Goal: Communication & Community: Answer question/provide support

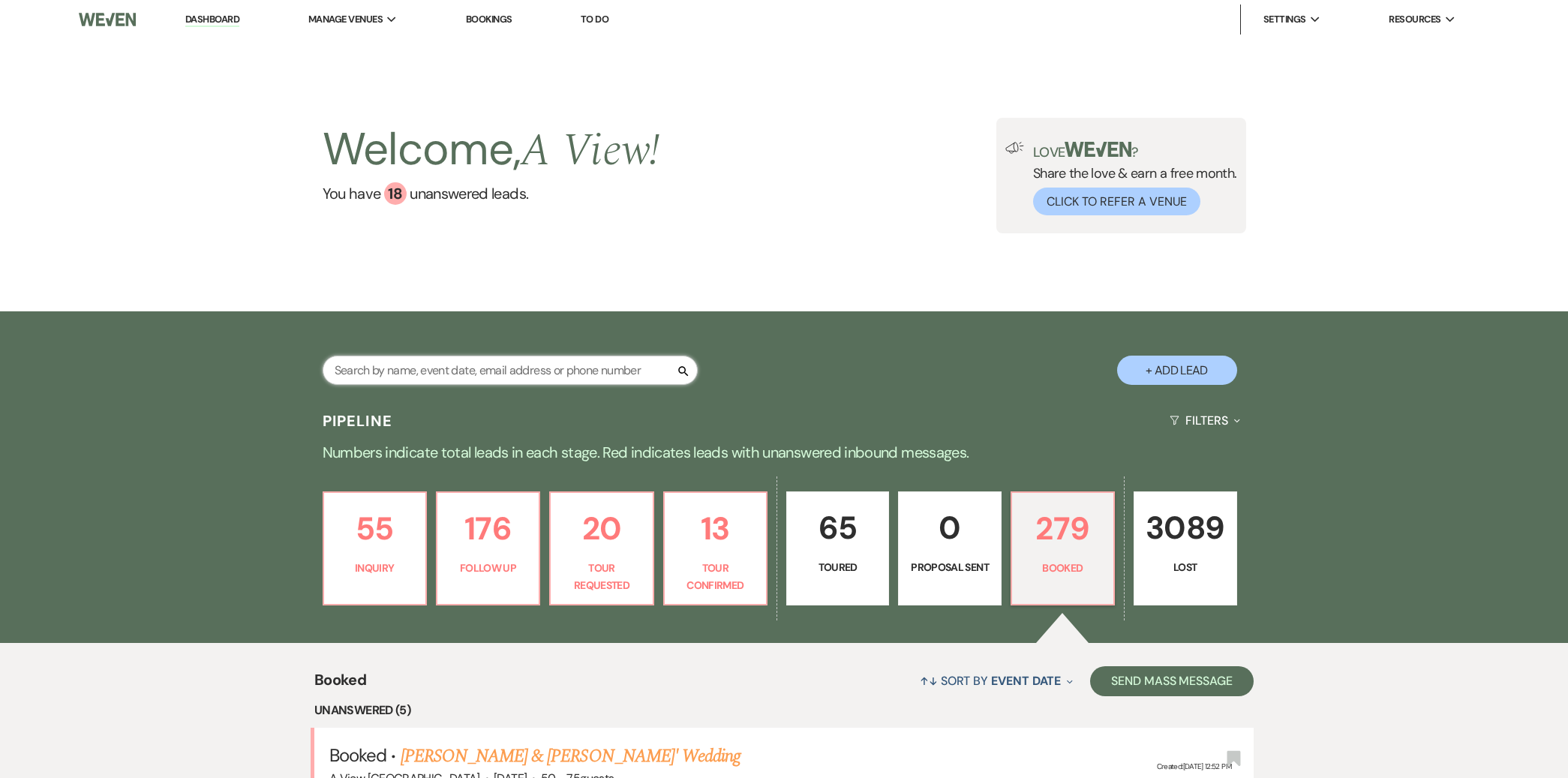
click at [407, 376] on input "text" at bounding box center [510, 370] width 375 height 30
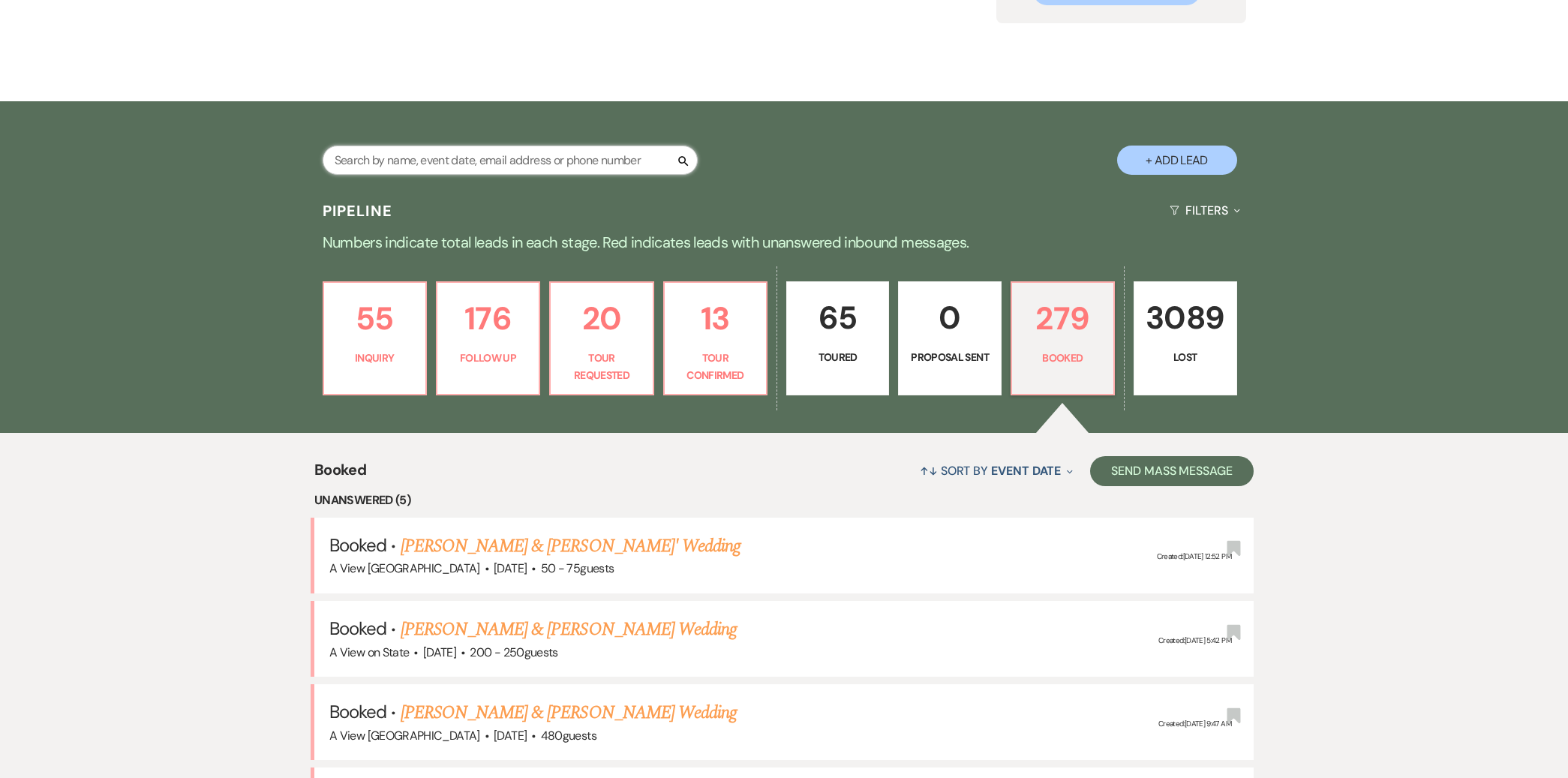
scroll to position [224, 0]
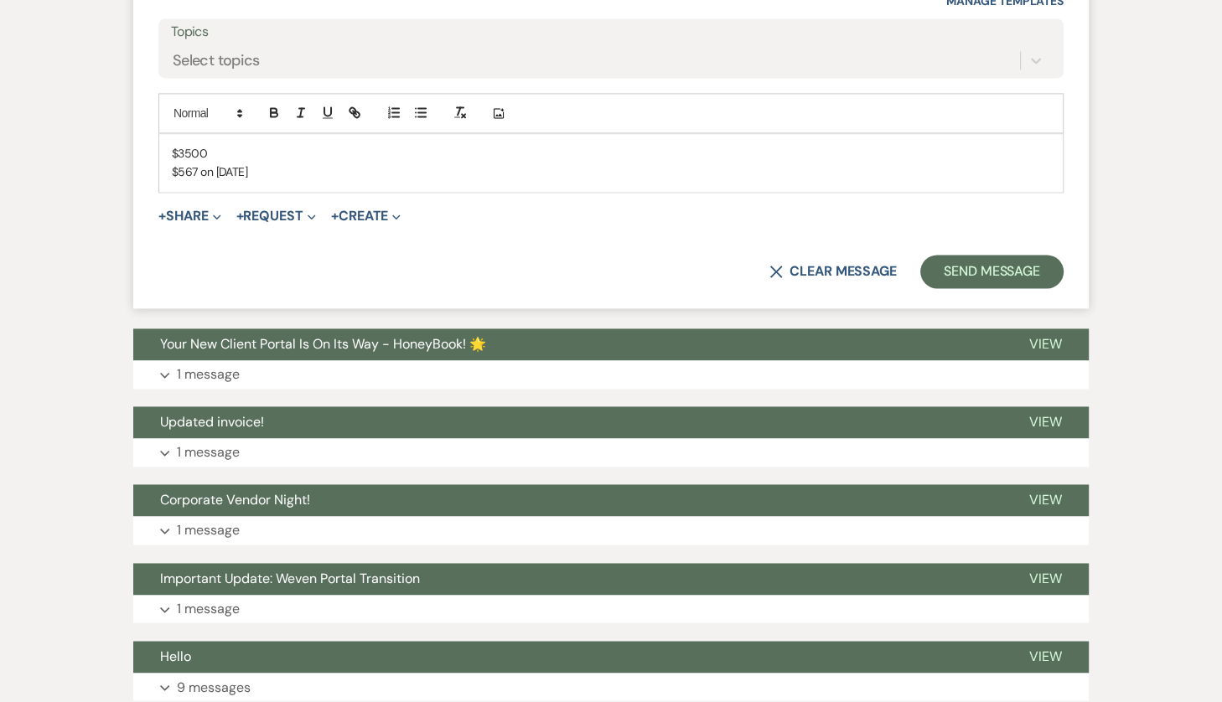
scroll to position [2074, 0]
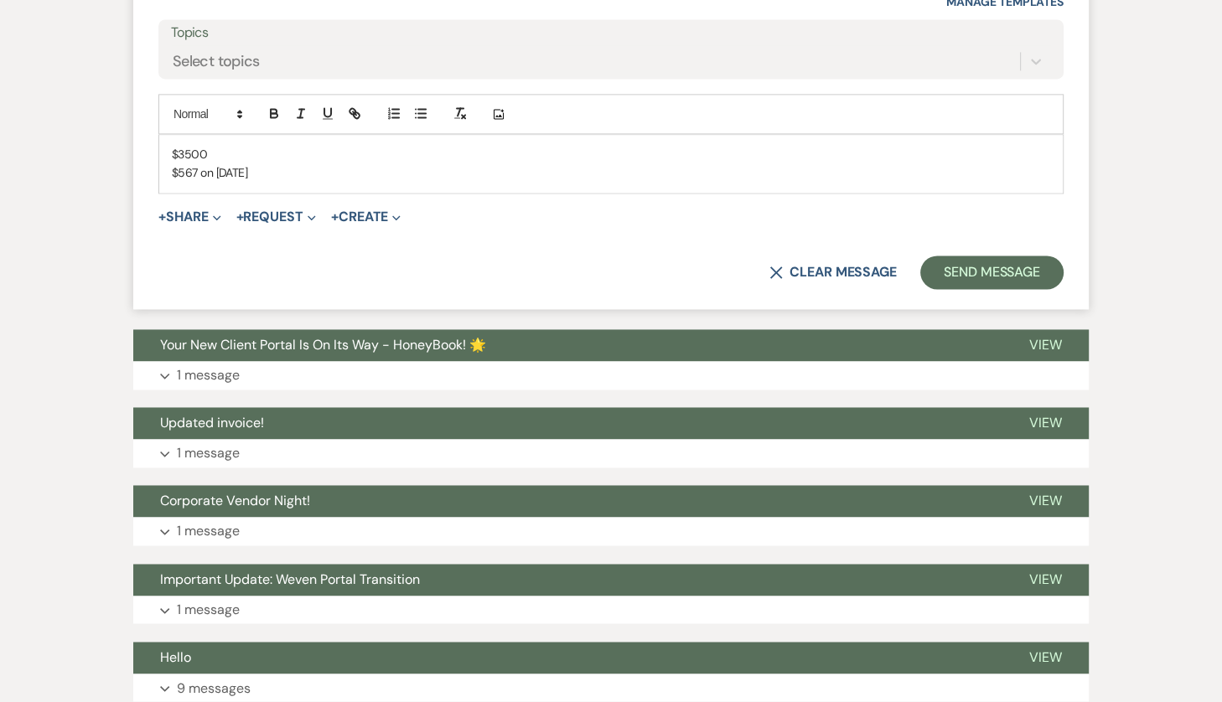
drag, startPoint x: 258, startPoint y: 172, endPoint x: 158, endPoint y: 136, distance: 106.0
click at [159, 136] on div "$3500 $567 on [DATE]" at bounding box center [610, 164] width 903 height 58
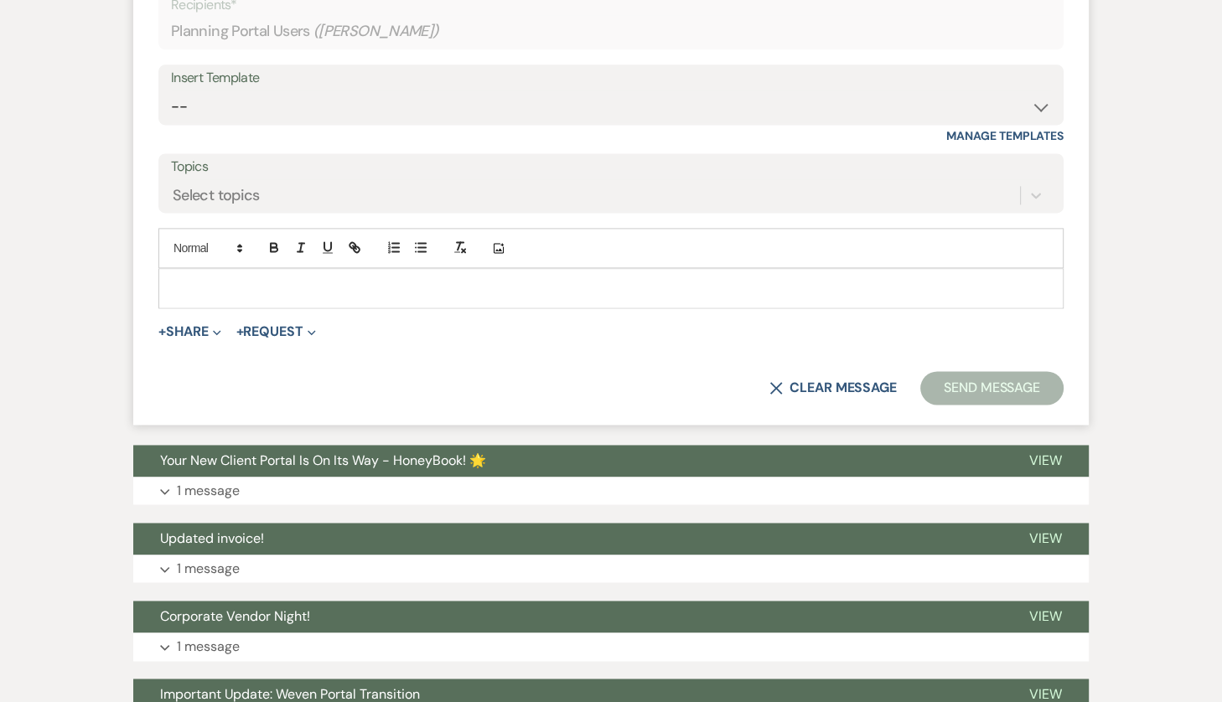
scroll to position [1939, 0]
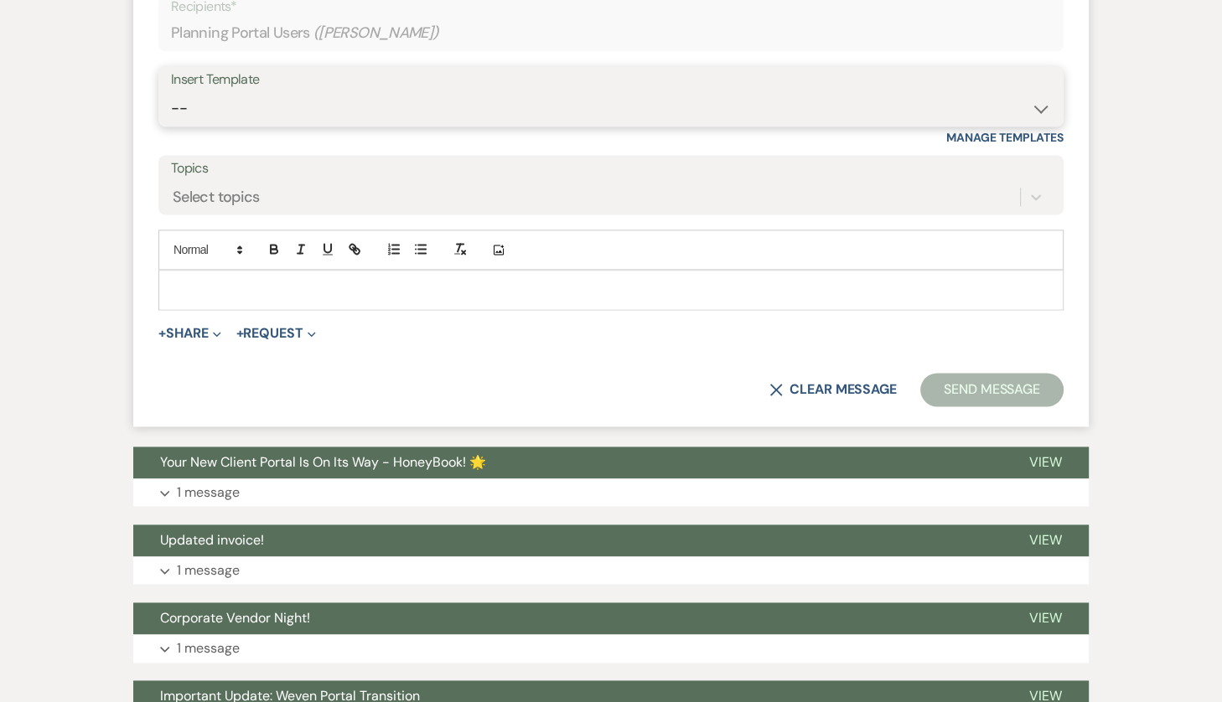
click at [306, 111] on select "-- Tour Confirmation Contract (Pre-Booked Leads) Out of office Inquiry Email Al…" at bounding box center [611, 108] width 880 height 33
select select "3704"
click at [171, 92] on select "-- Tour Confirmation Contract (Pre-Booked Leads) Out of office Inquiry Email Al…" at bounding box center [611, 108] width 880 height 33
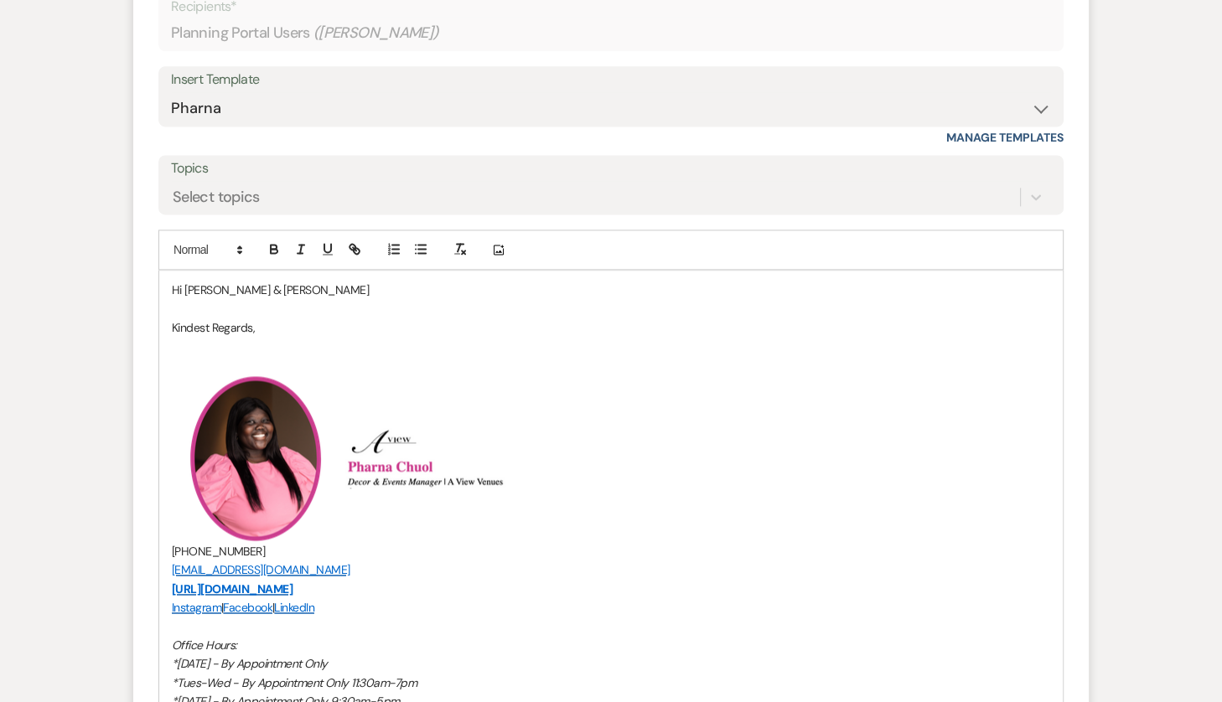
click at [274, 289] on p "Hi [PERSON_NAME] & [PERSON_NAME]" at bounding box center [611, 290] width 878 height 18
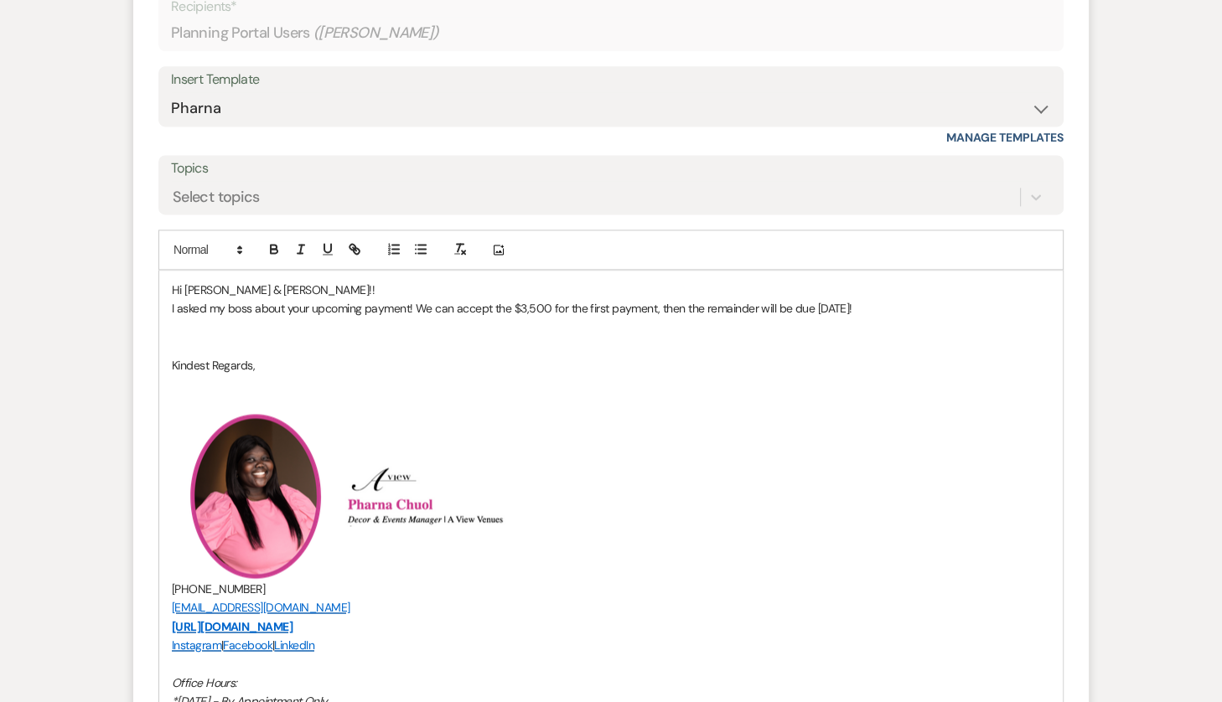
click at [674, 341] on p at bounding box center [611, 346] width 878 height 18
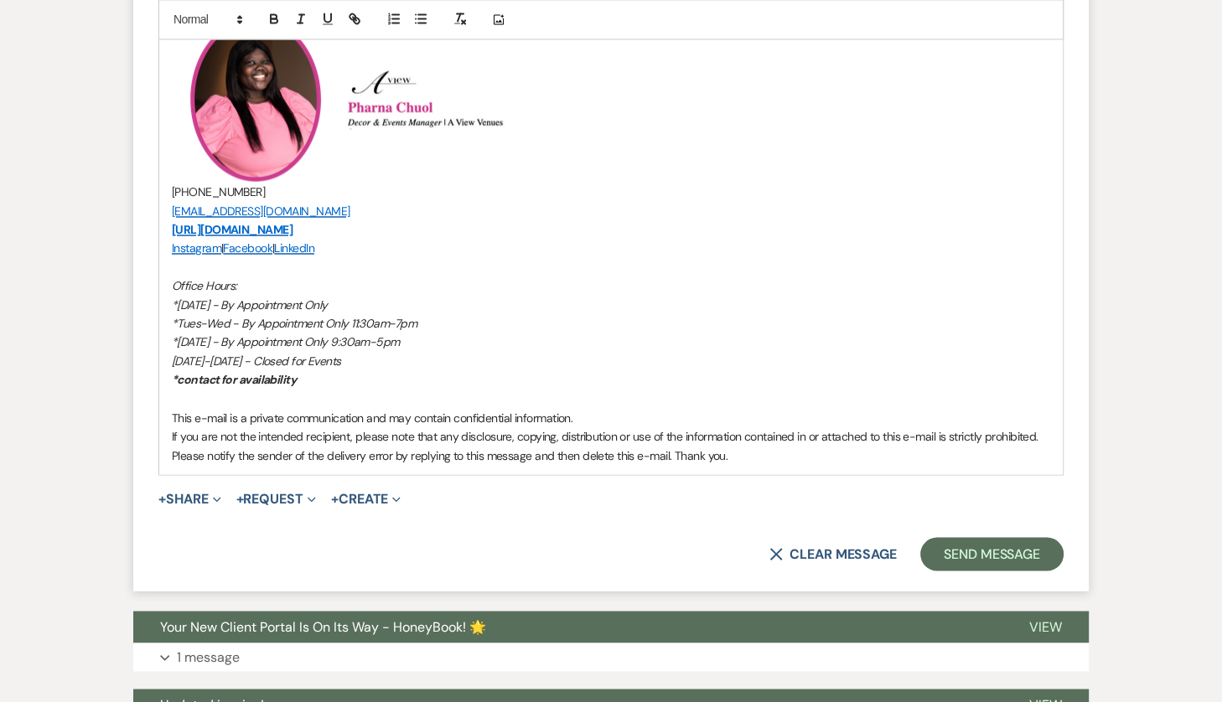
scroll to position [2381, 0]
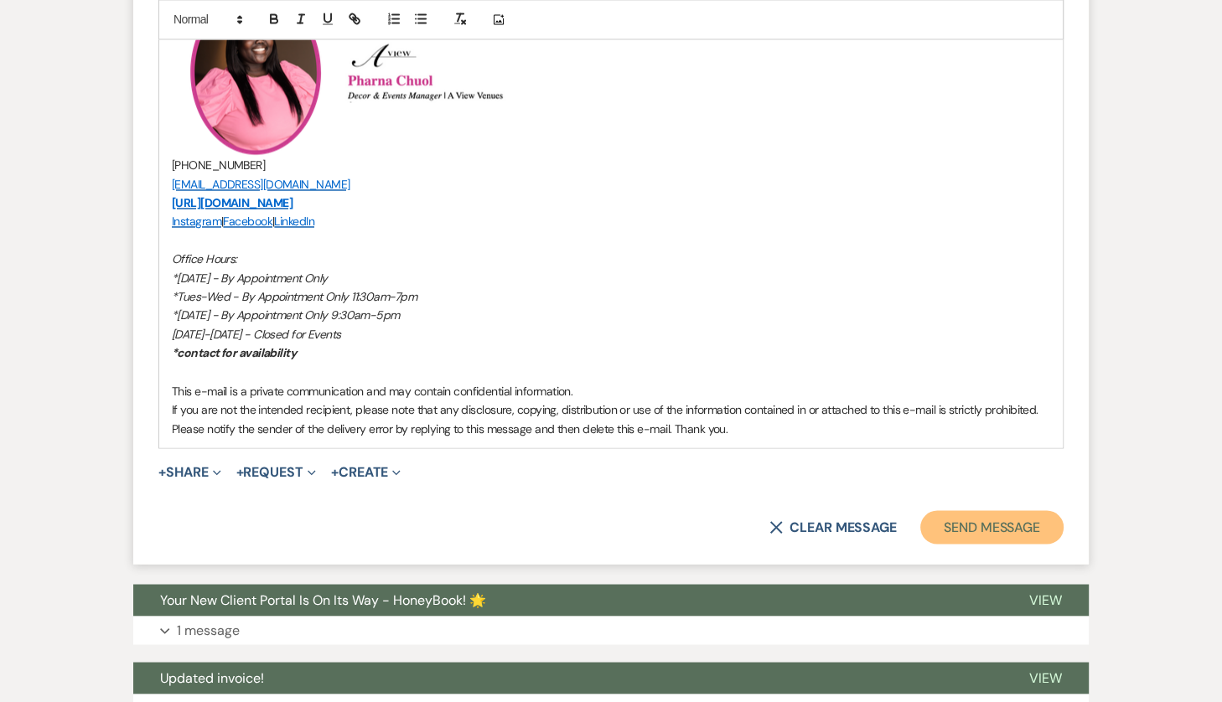
click at [980, 534] on button "Send Message" at bounding box center [991, 527] width 143 height 34
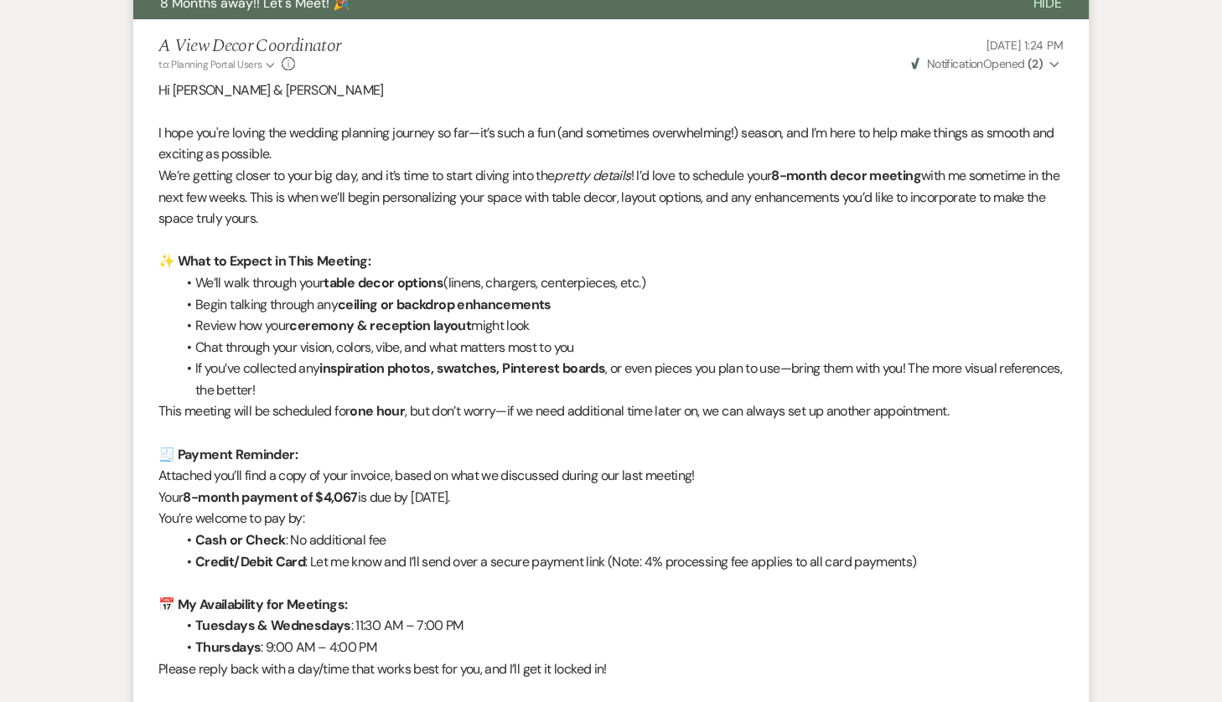
scroll to position [0, 0]
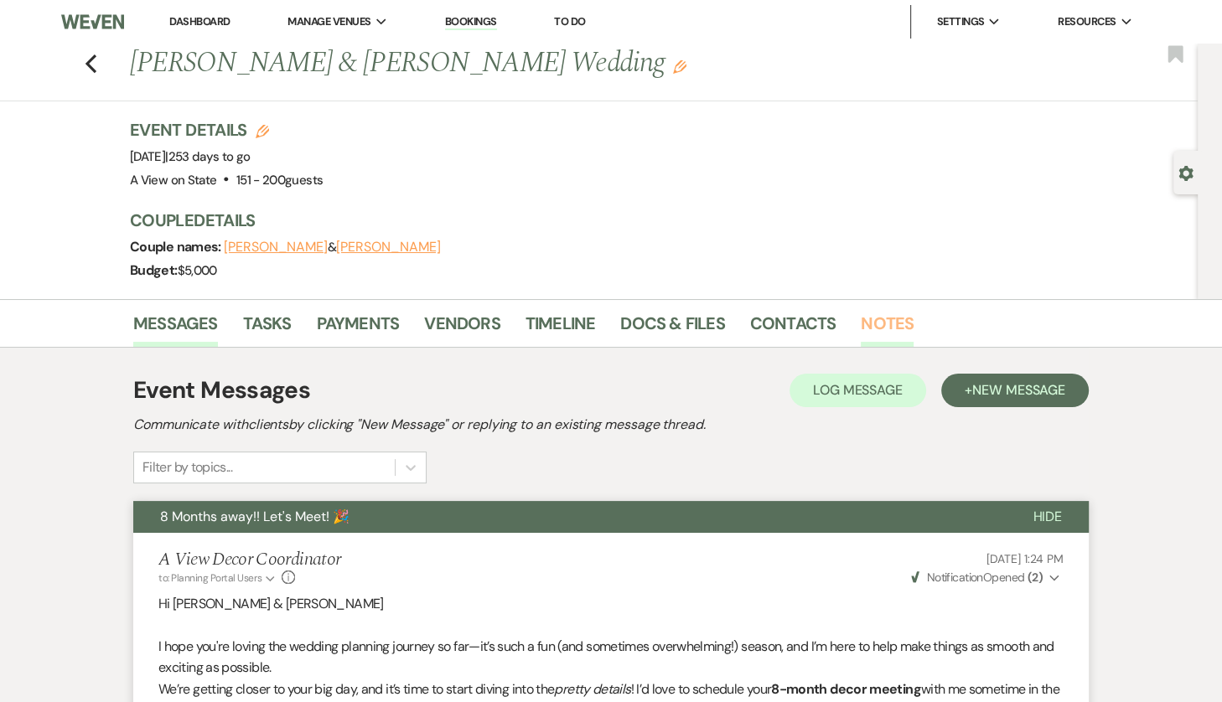
click at [878, 331] on link "Notes" at bounding box center [886, 328] width 53 height 37
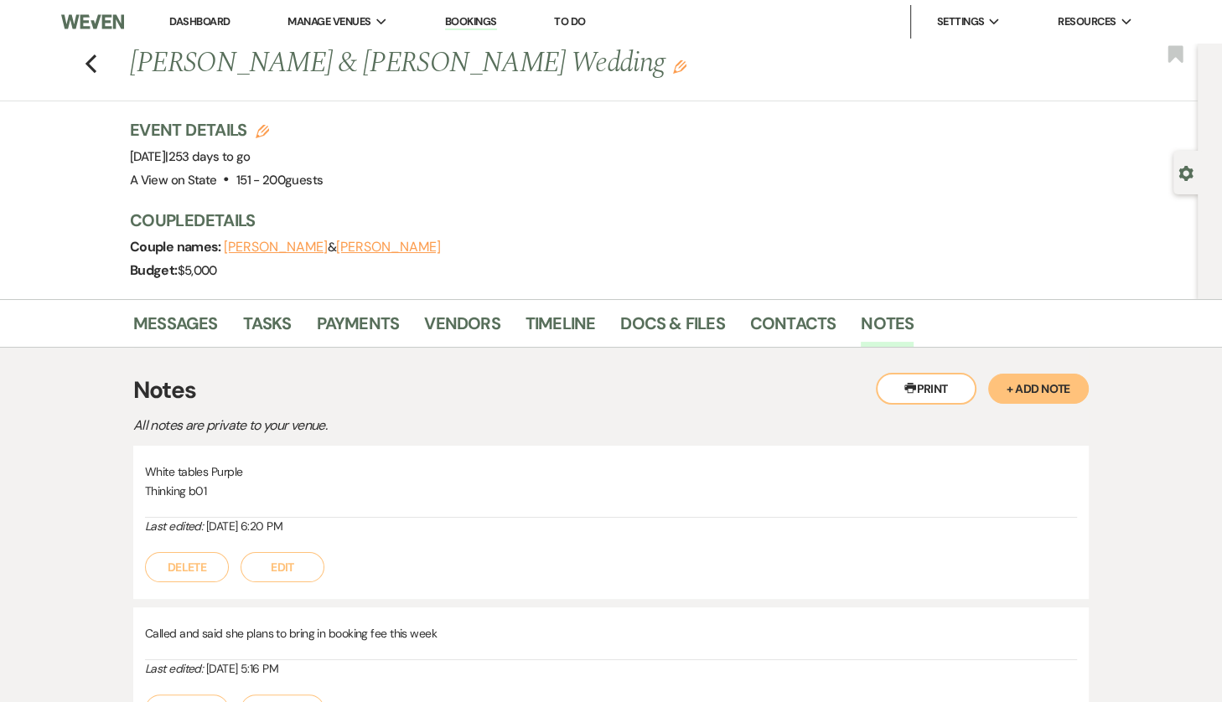
click at [214, 28] on li "Dashboard" at bounding box center [199, 22] width 77 height 34
click at [212, 25] on link "Dashboard" at bounding box center [199, 21] width 60 height 14
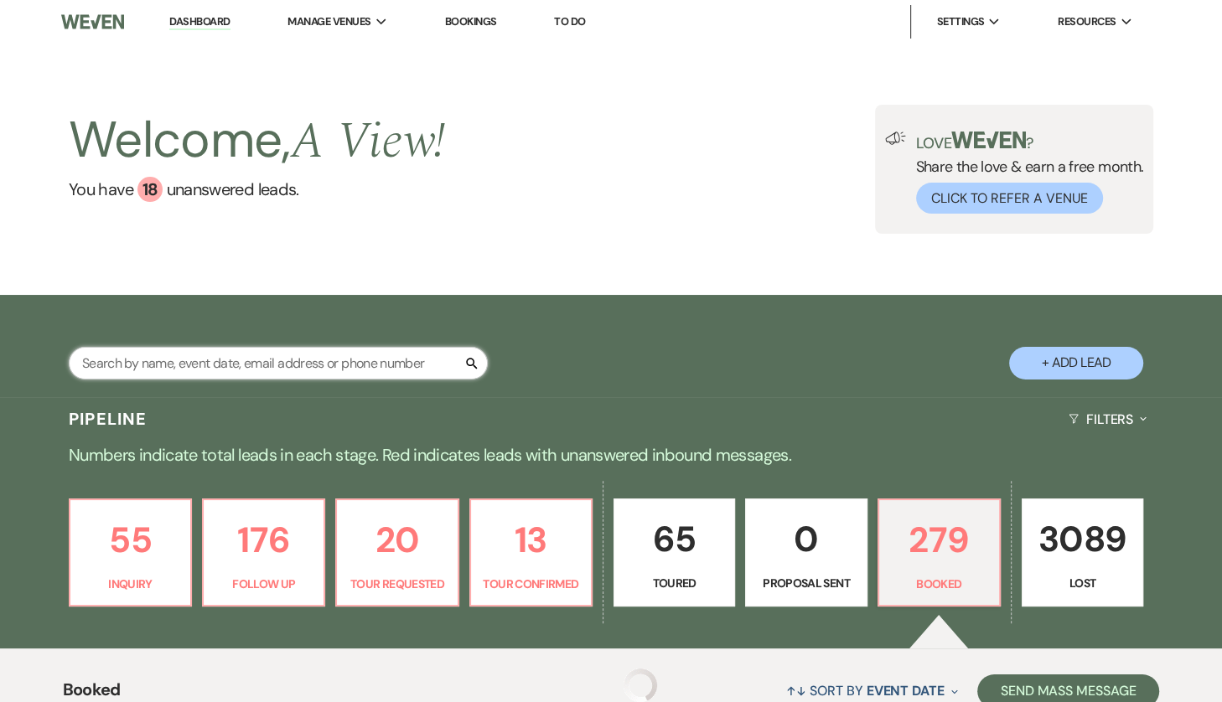
click at [272, 369] on input "text" at bounding box center [278, 363] width 419 height 33
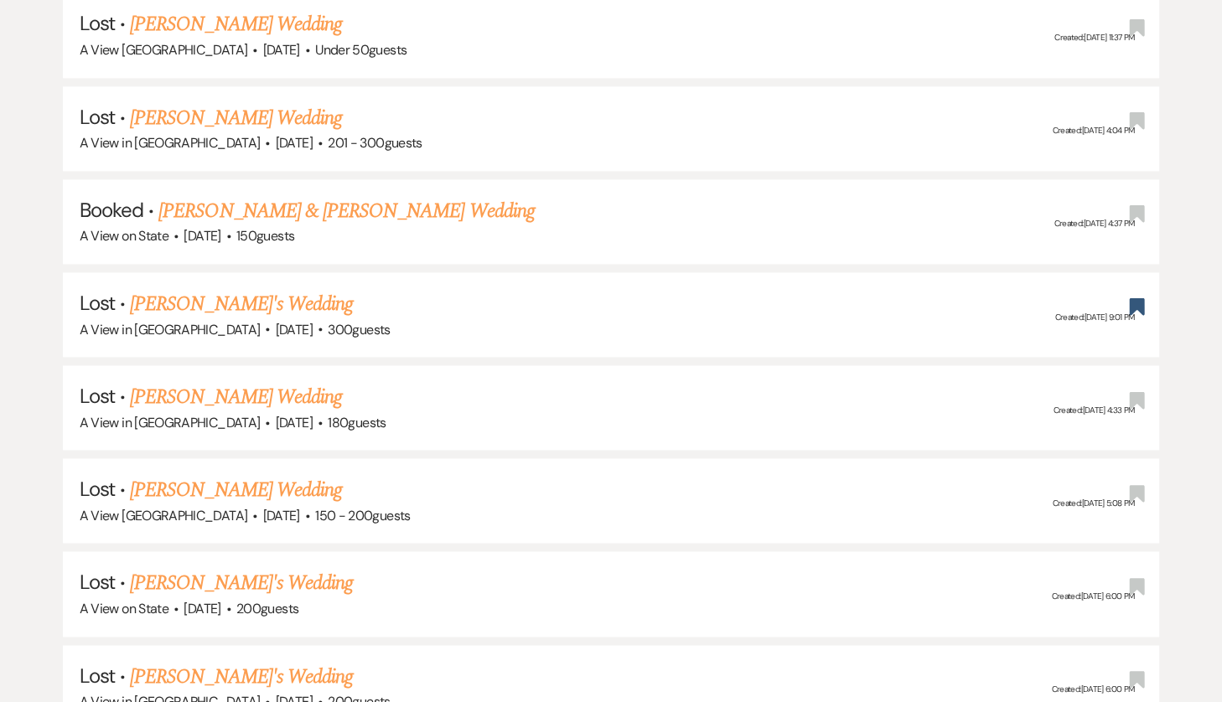
scroll to position [1868, 0]
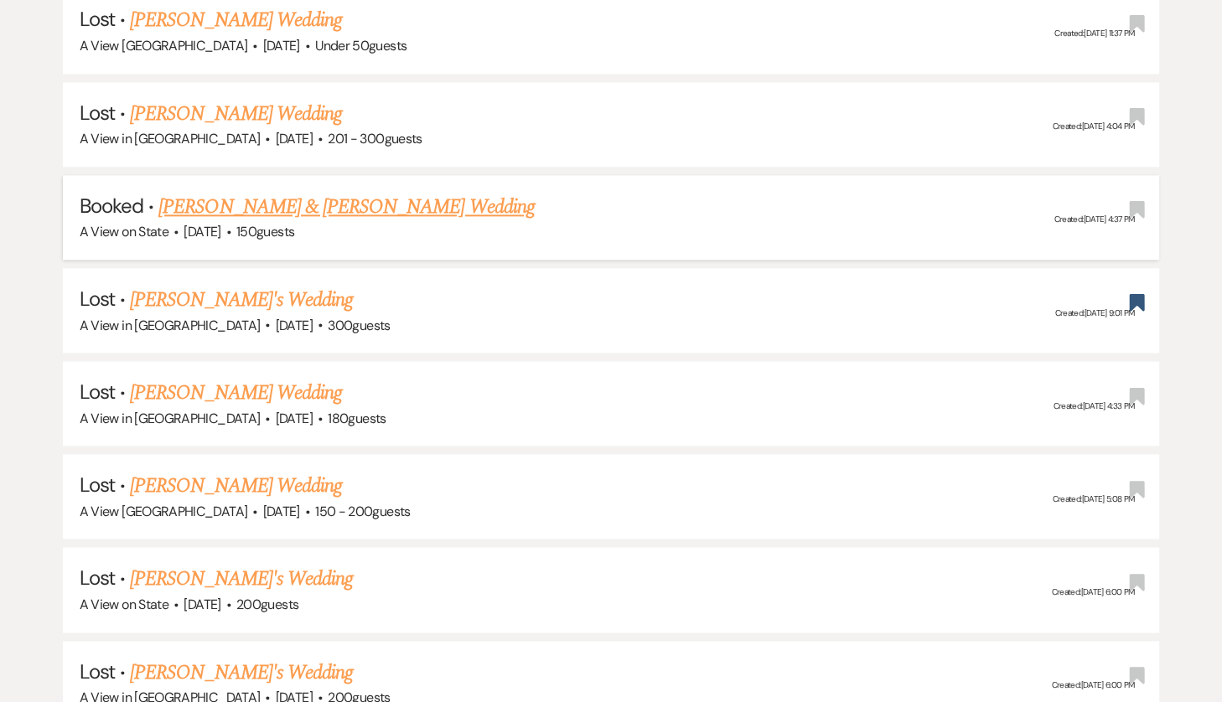
type input "[PERSON_NAME]"
click at [362, 192] on link "[PERSON_NAME] & [PERSON_NAME] Wedding" at bounding box center [345, 207] width 375 height 30
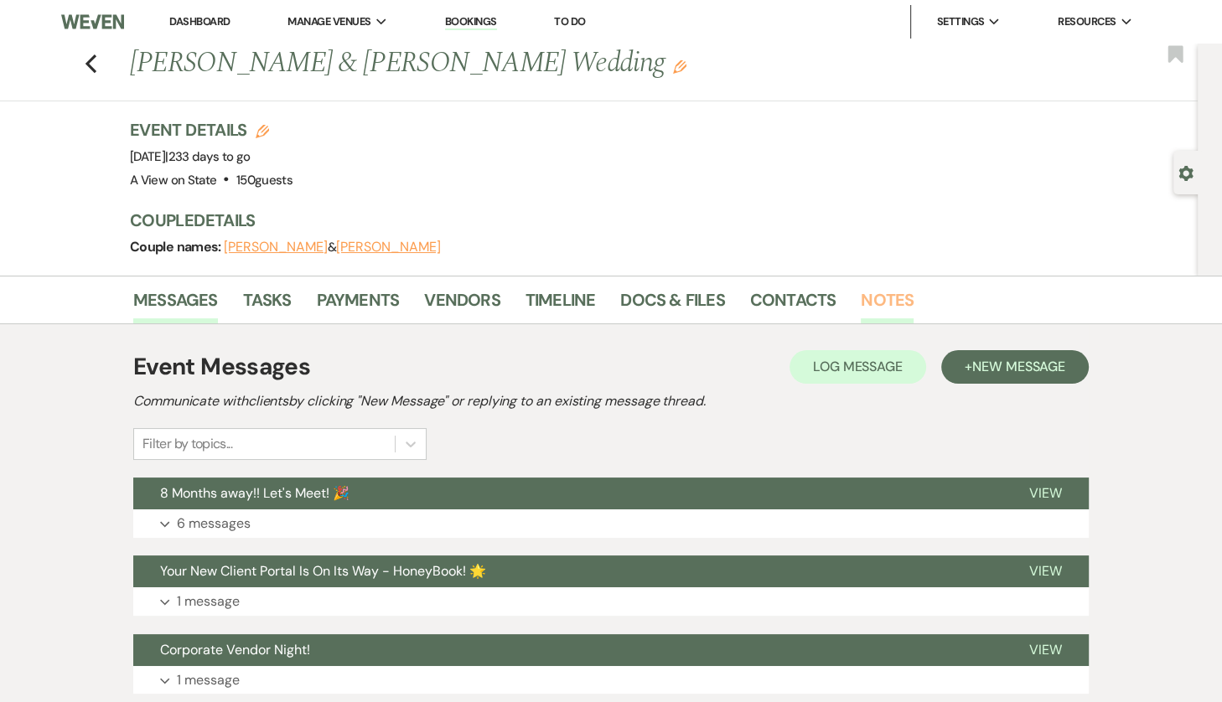
click at [872, 302] on link "Notes" at bounding box center [886, 305] width 53 height 37
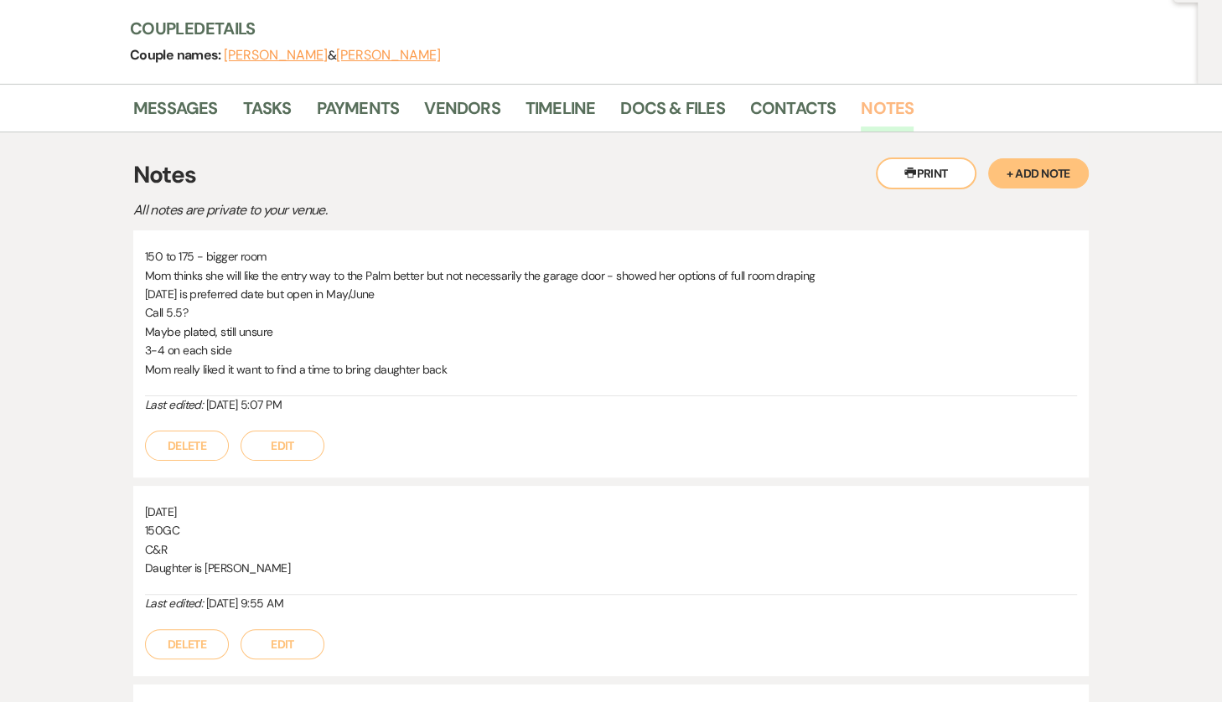
scroll to position [217, 0]
